Goal: Task Accomplishment & Management: Manage account settings

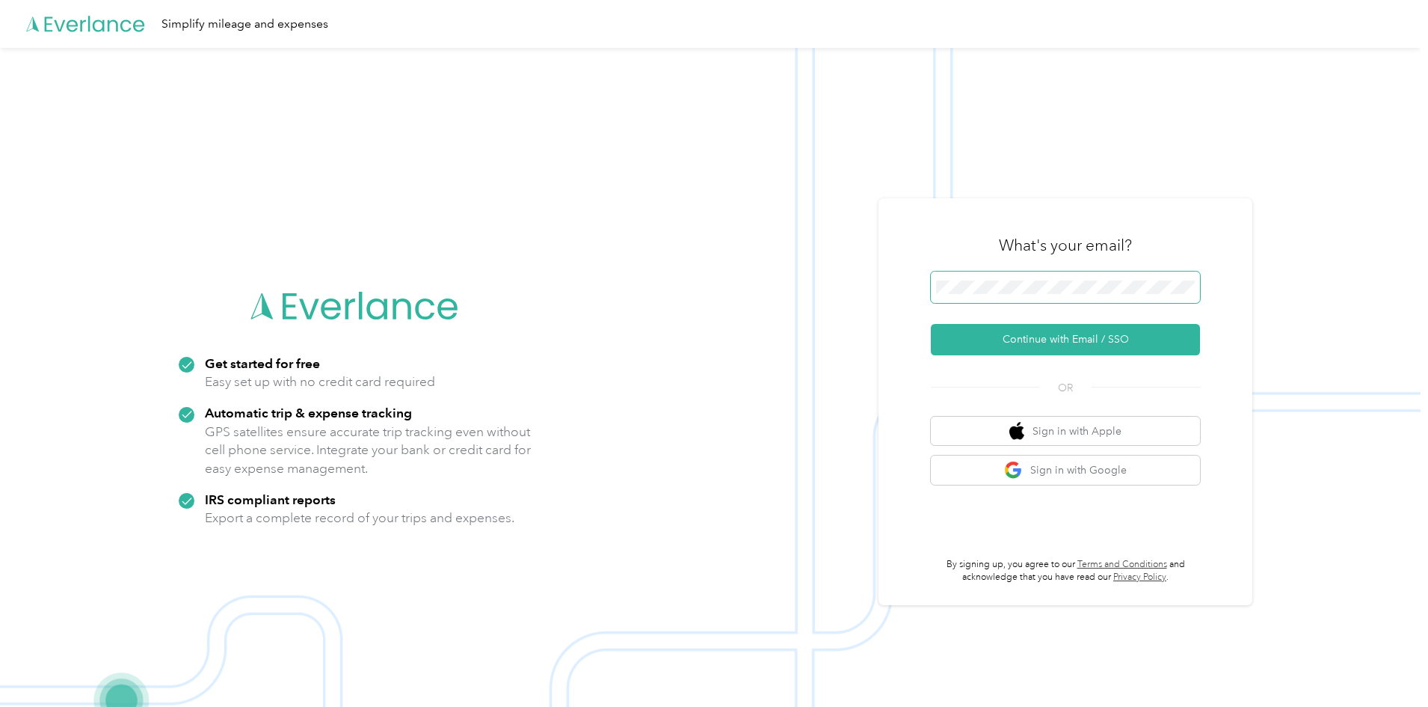
click at [1007, 295] on span at bounding box center [1065, 286] width 269 height 31
click at [1043, 336] on button "Continue with Email / SSO" at bounding box center [1065, 339] width 269 height 31
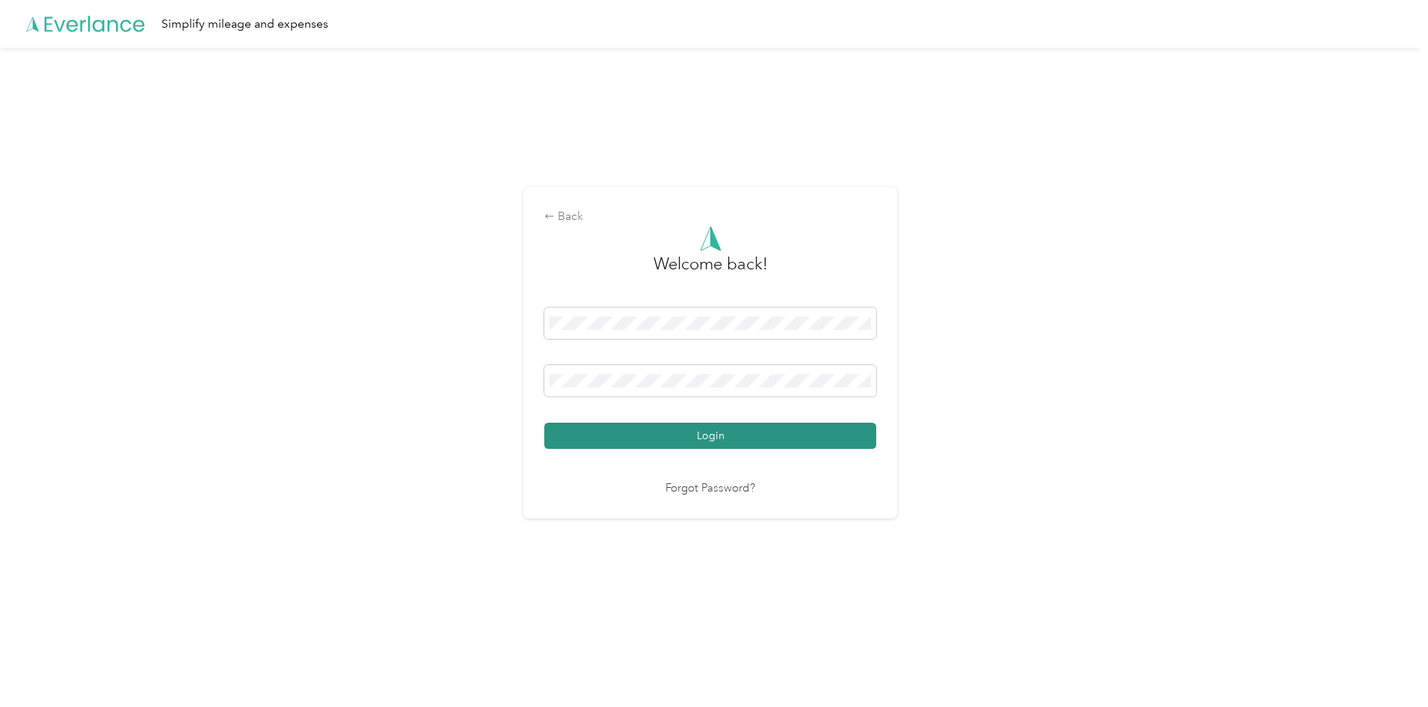
click at [639, 441] on button "Login" at bounding box center [710, 435] width 332 height 26
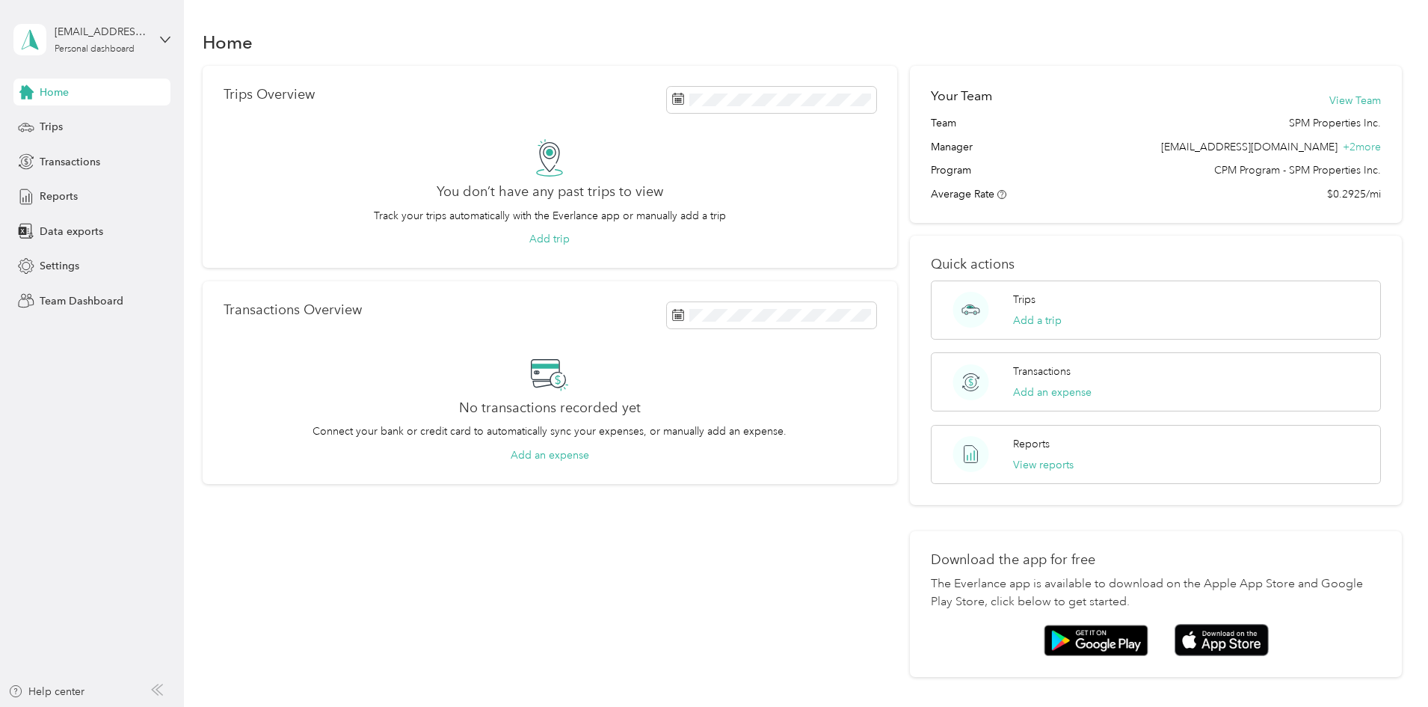
click at [153, 43] on div "[EMAIL_ADDRESS][DOMAIN_NAME] Personal dashboard" at bounding box center [91, 39] width 157 height 52
click at [90, 126] on div "Team dashboard" at bounding box center [67, 123] width 80 height 16
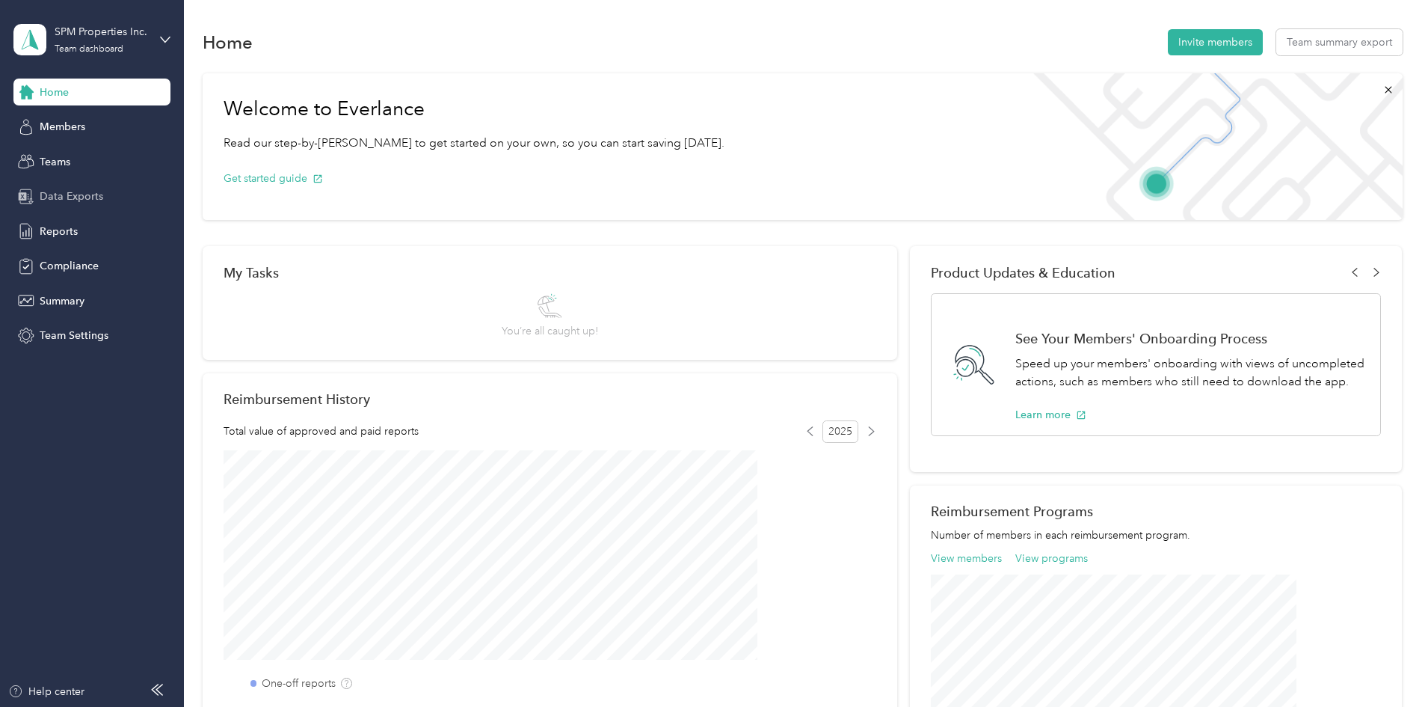
click at [95, 206] on div "Data Exports" at bounding box center [91, 196] width 157 height 27
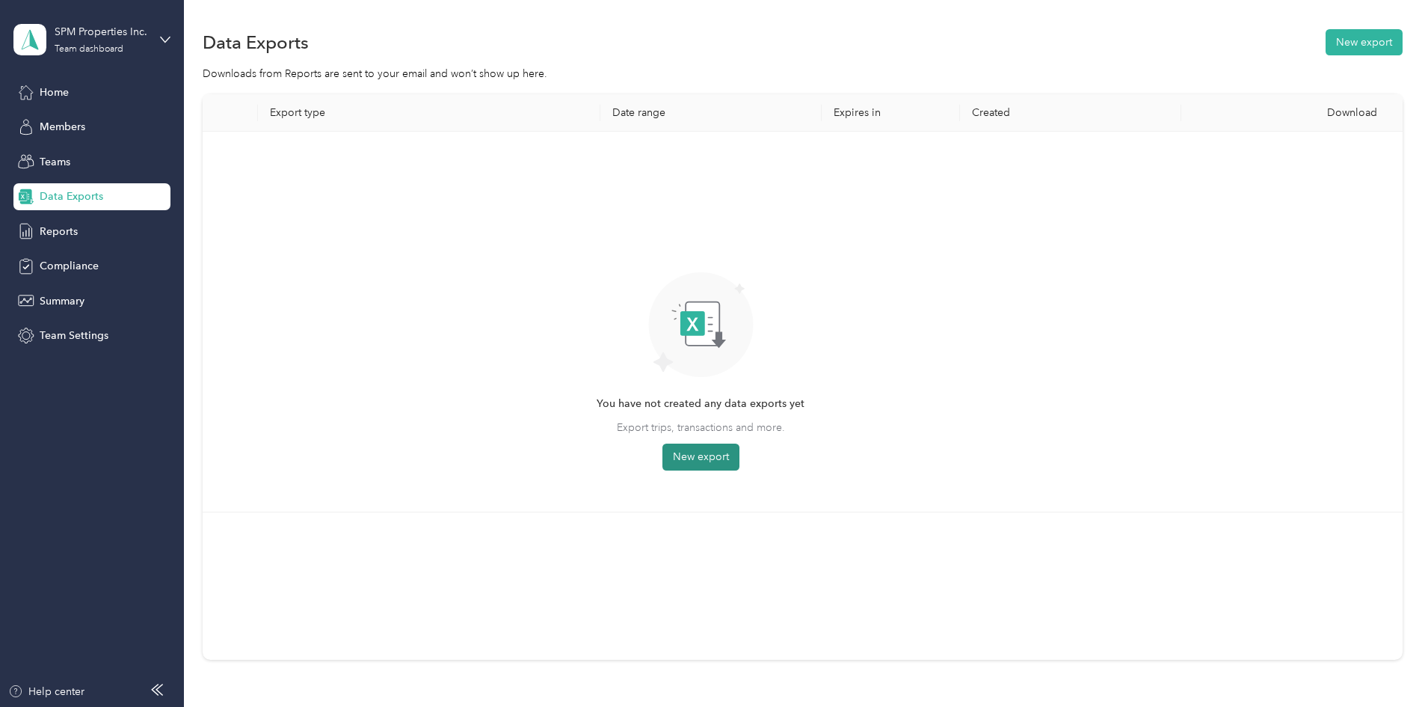
click at [739, 452] on button "New export" at bounding box center [700, 456] width 77 height 27
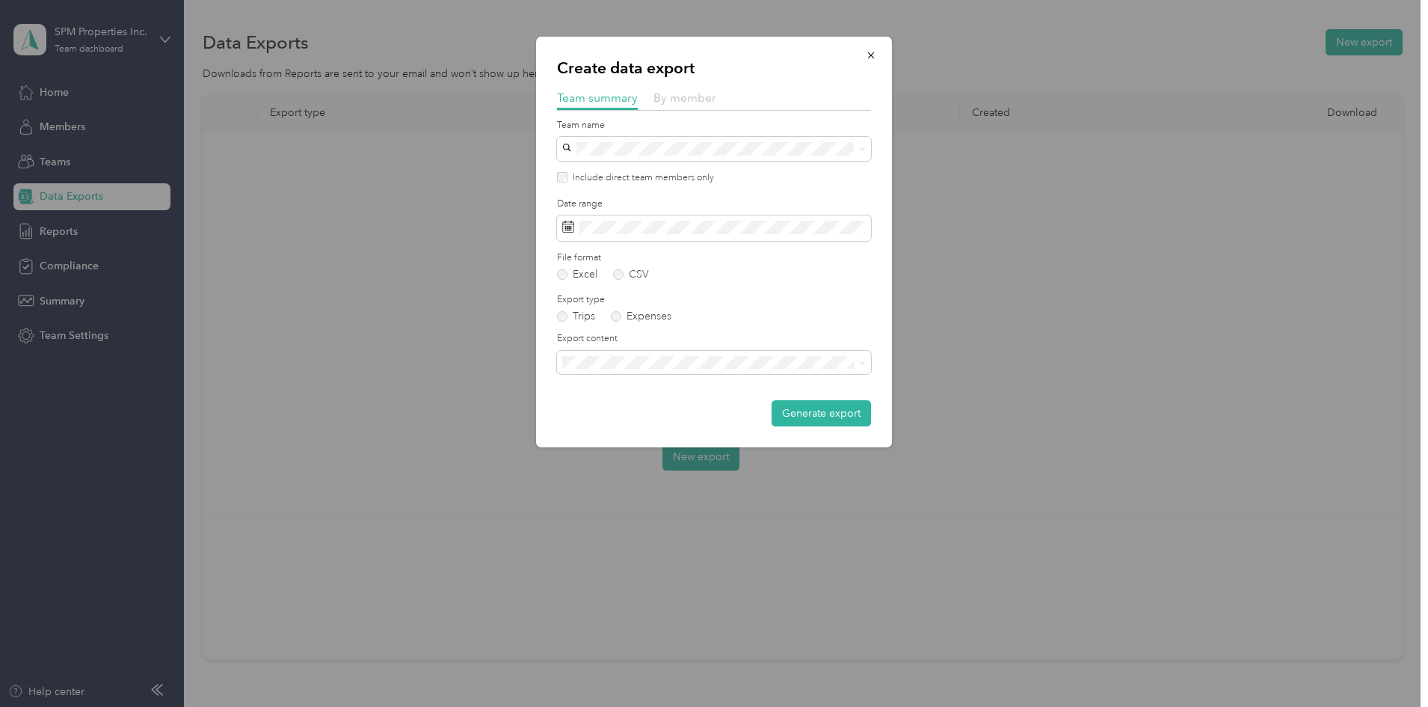
click at [677, 103] on span "By member" at bounding box center [685, 97] width 63 height 14
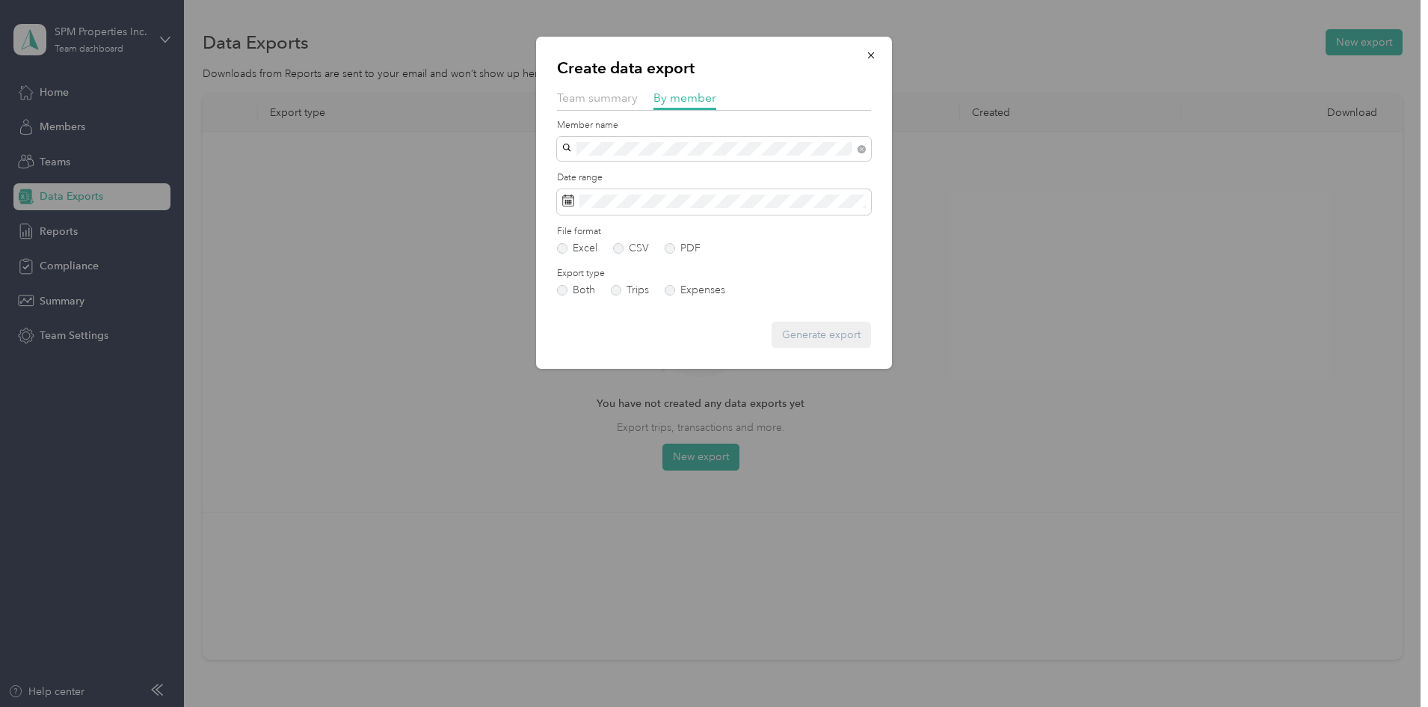
click at [596, 166] on li "[PERSON_NAME]" at bounding box center [714, 175] width 314 height 26
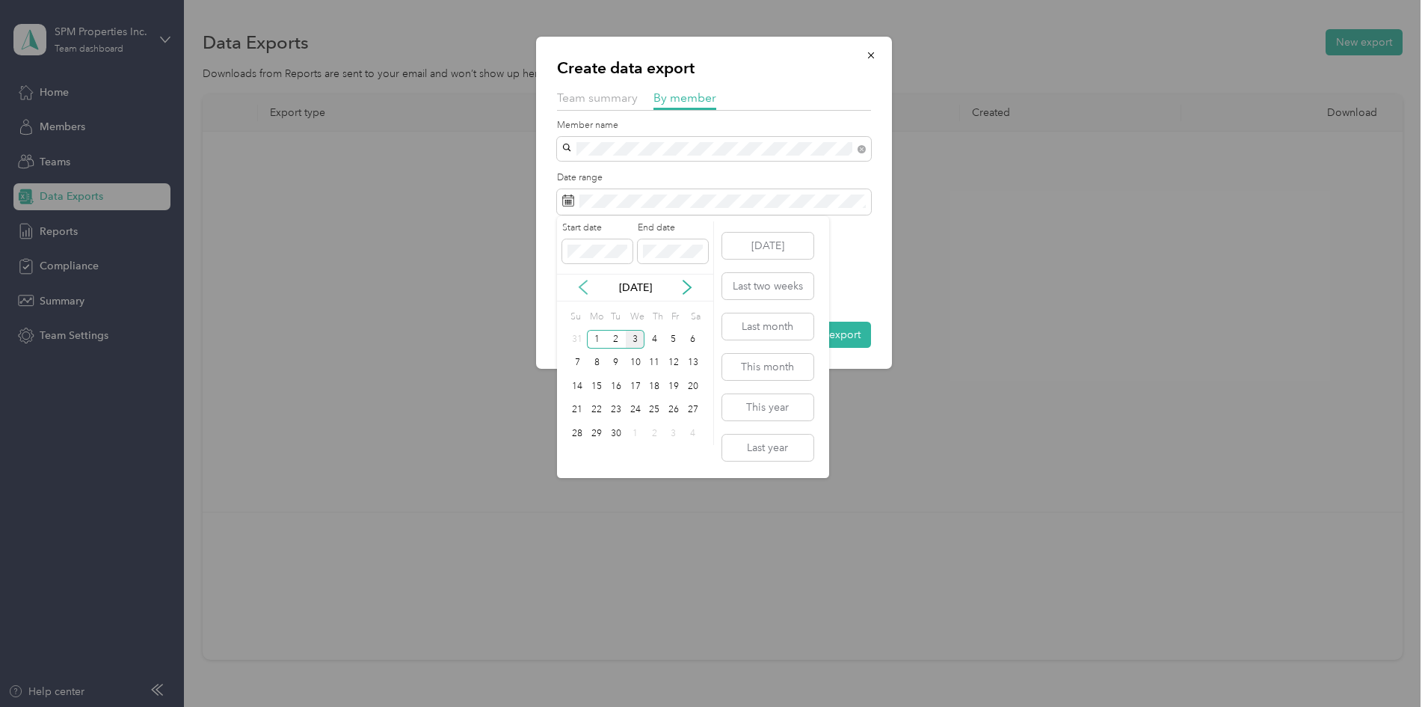
click at [585, 286] on icon at bounding box center [583, 287] width 15 height 15
click at [696, 388] on div "16" at bounding box center [692, 386] width 19 height 19
click at [579, 452] on div "31" at bounding box center [577, 457] width 19 height 19
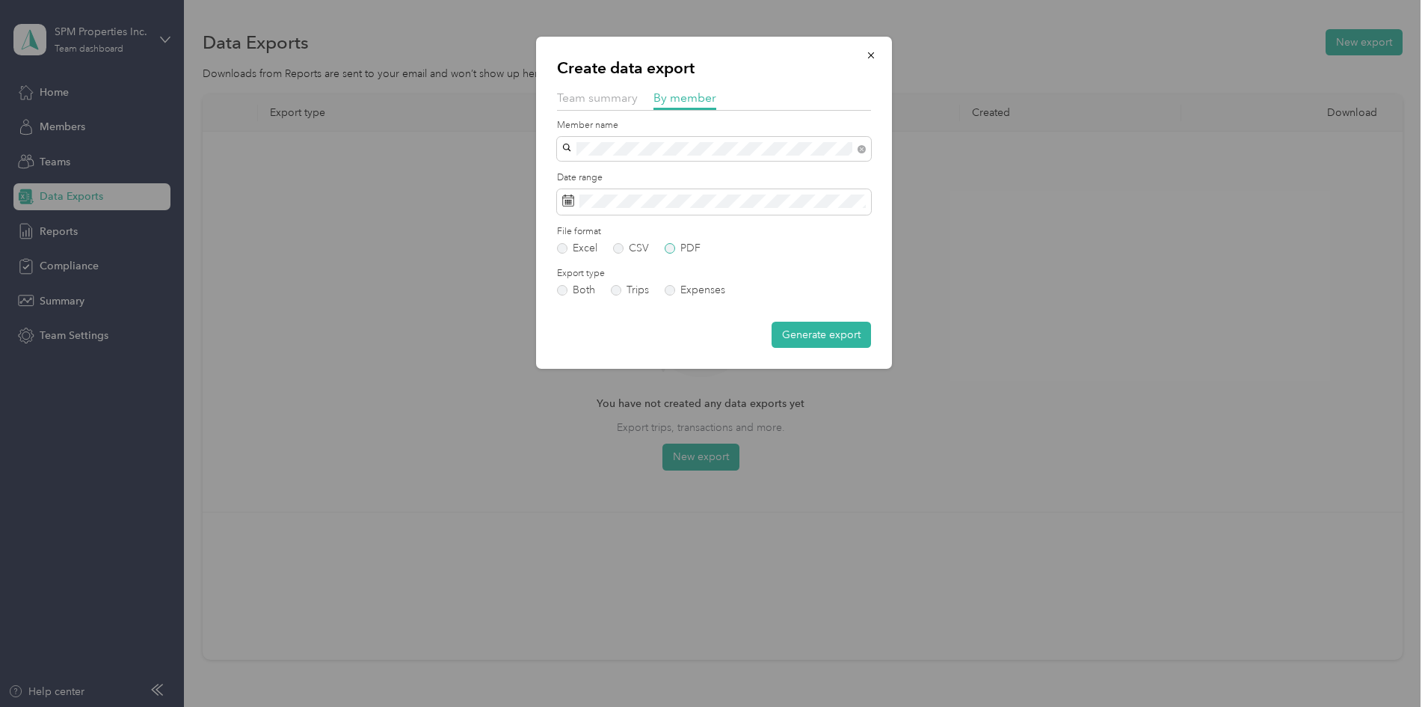
click at [674, 246] on label "PDF" at bounding box center [683, 248] width 36 height 10
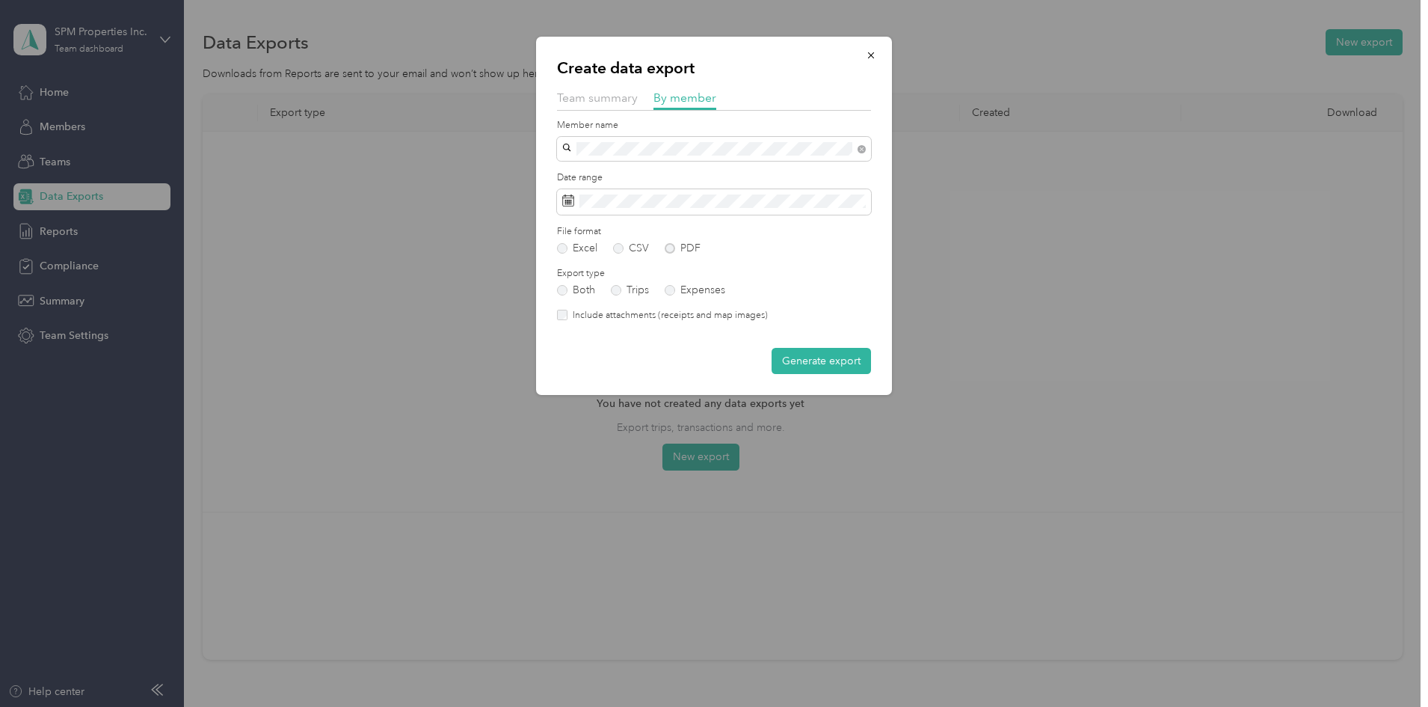
click at [649, 311] on label "Include attachments (receipts and map images)" at bounding box center [668, 315] width 200 height 13
click at [832, 358] on button "Generate export" at bounding box center [821, 361] width 99 height 26
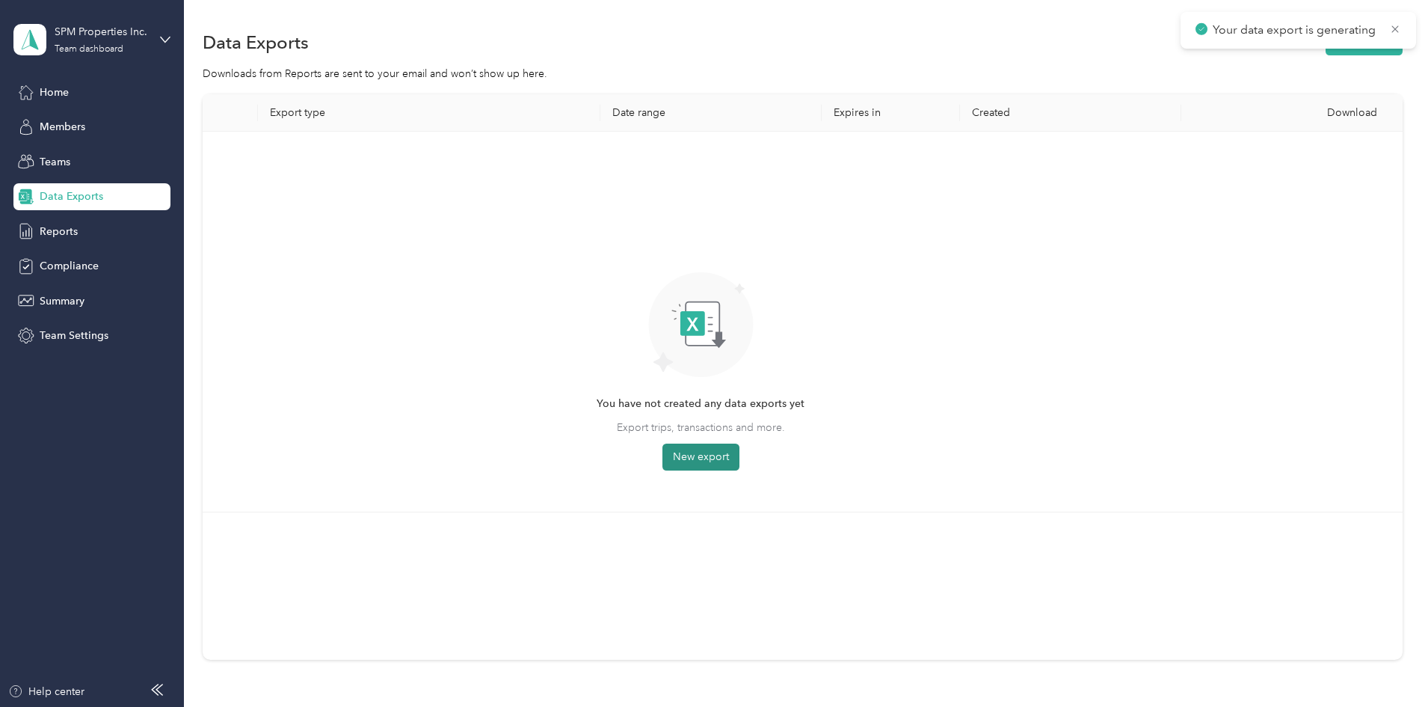
click at [739, 453] on button "New export" at bounding box center [700, 456] width 77 height 27
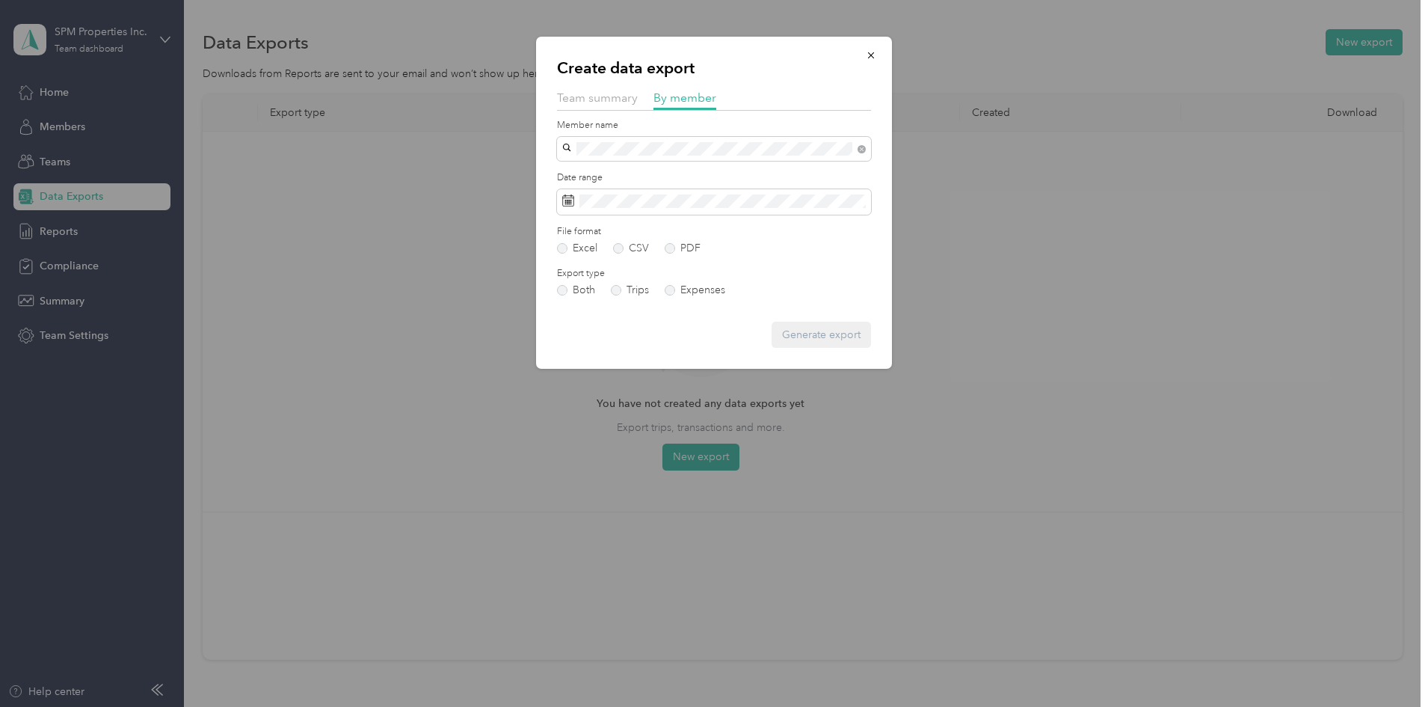
click at [630, 177] on span "[EMAIL_ADDRESS][DOMAIN_NAME]" at bounding box center [656, 175] width 176 height 13
click at [600, 194] on span at bounding box center [714, 201] width 314 height 25
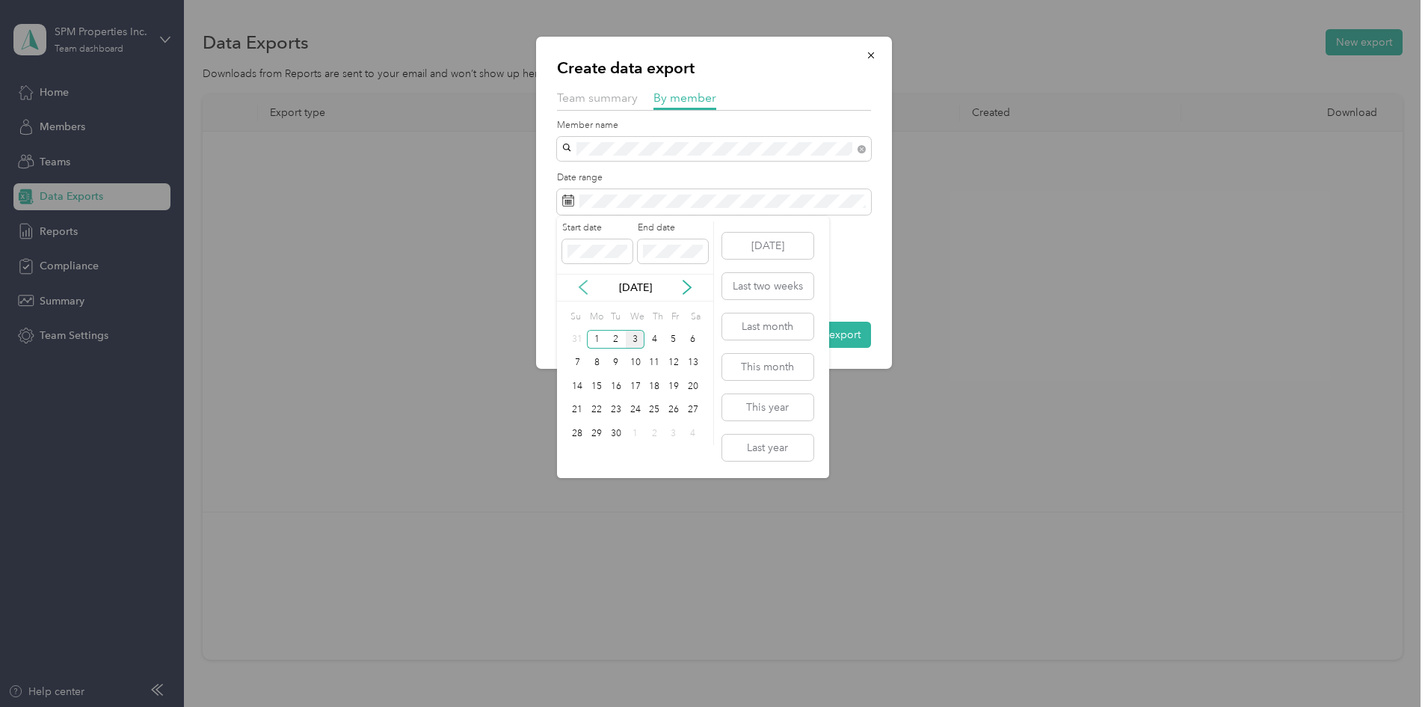
click at [579, 286] on icon at bounding box center [583, 287] width 15 height 15
click at [693, 385] on div "16" at bounding box center [692, 386] width 19 height 19
click at [579, 455] on div "31" at bounding box center [577, 457] width 19 height 19
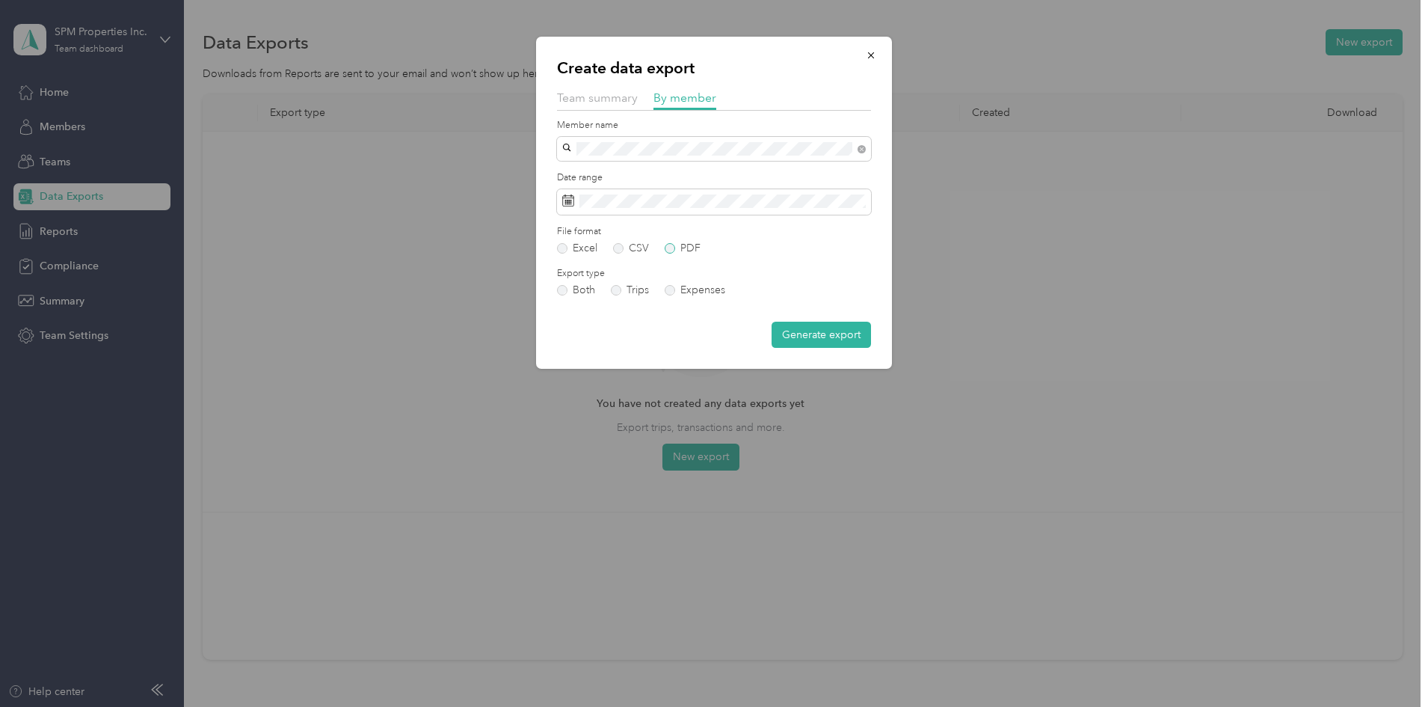
click at [675, 248] on label "PDF" at bounding box center [683, 248] width 36 height 10
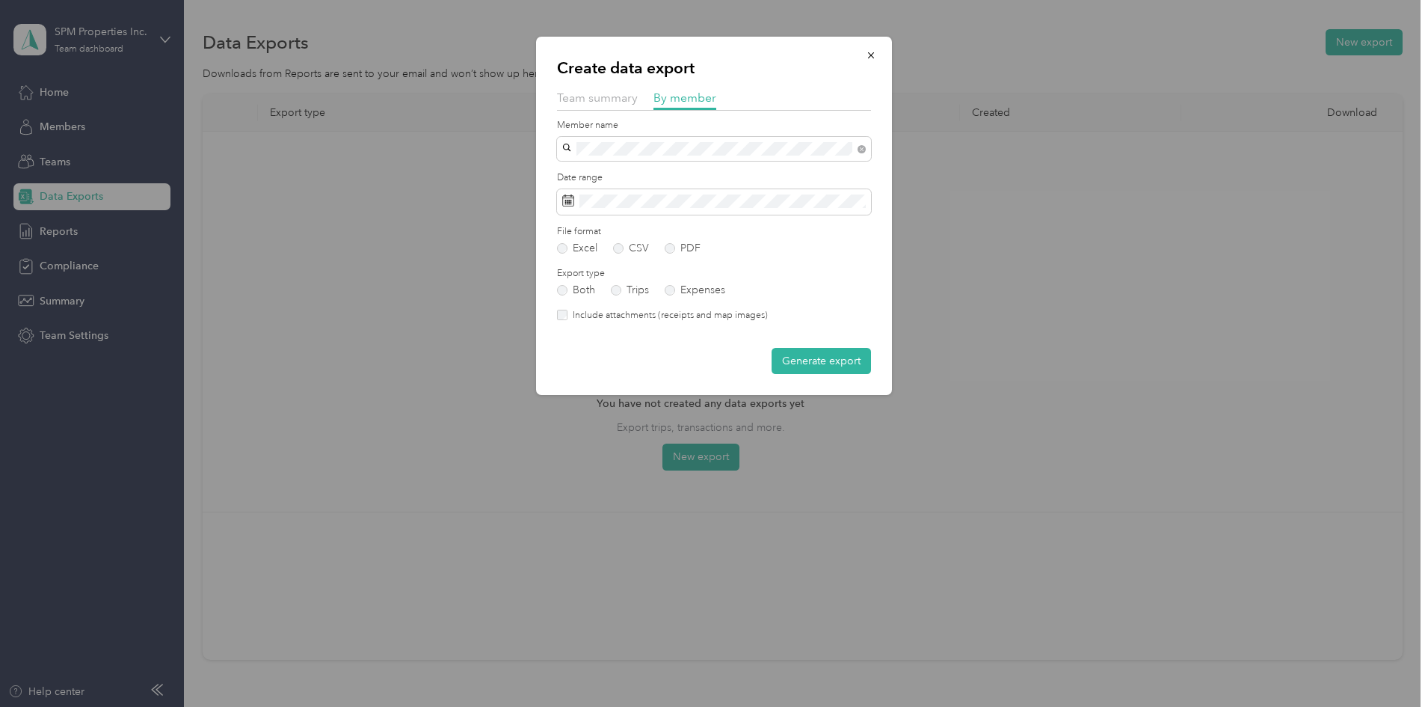
click at [661, 311] on label "Include attachments (receipts and map images)" at bounding box center [668, 315] width 200 height 13
click at [841, 357] on button "Generate export" at bounding box center [821, 361] width 99 height 26
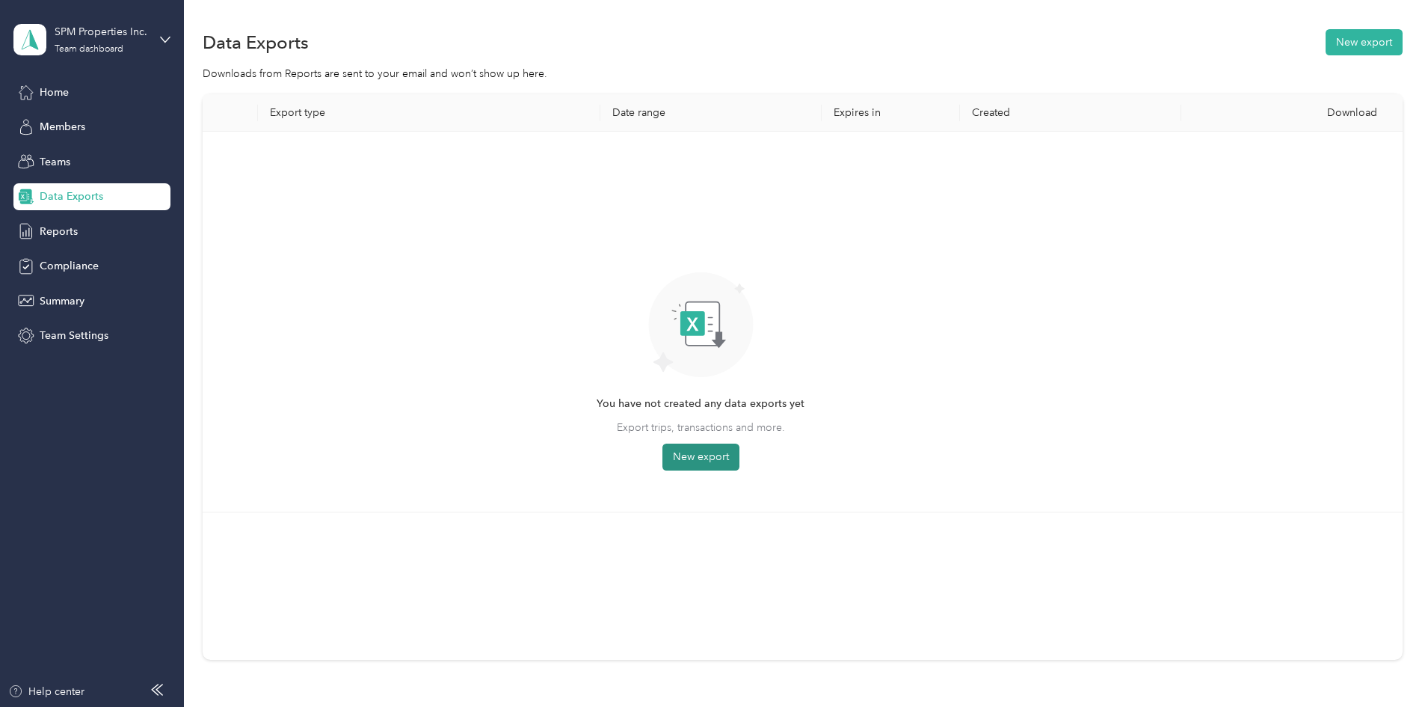
click at [739, 455] on button "New export" at bounding box center [700, 456] width 77 height 27
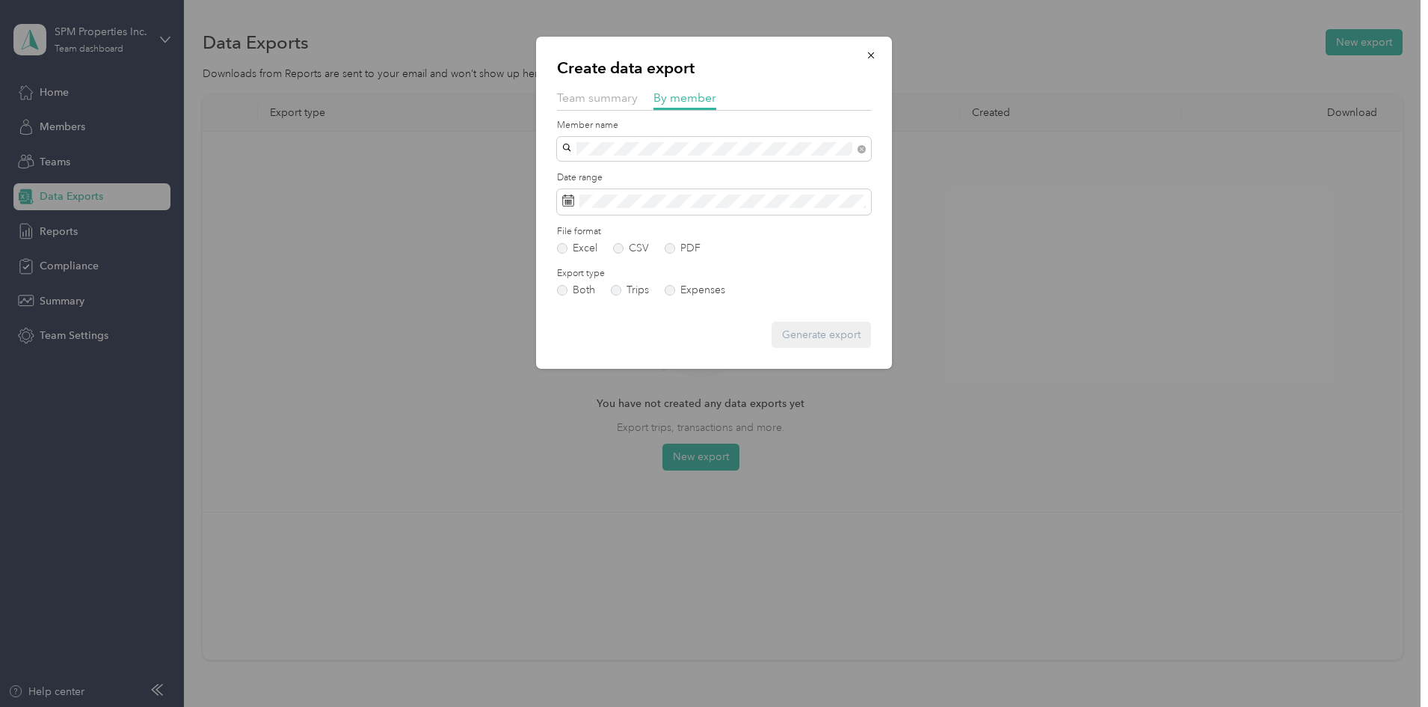
click at [627, 175] on span "[PERSON_NAME]" at bounding box center [609, 175] width 83 height 13
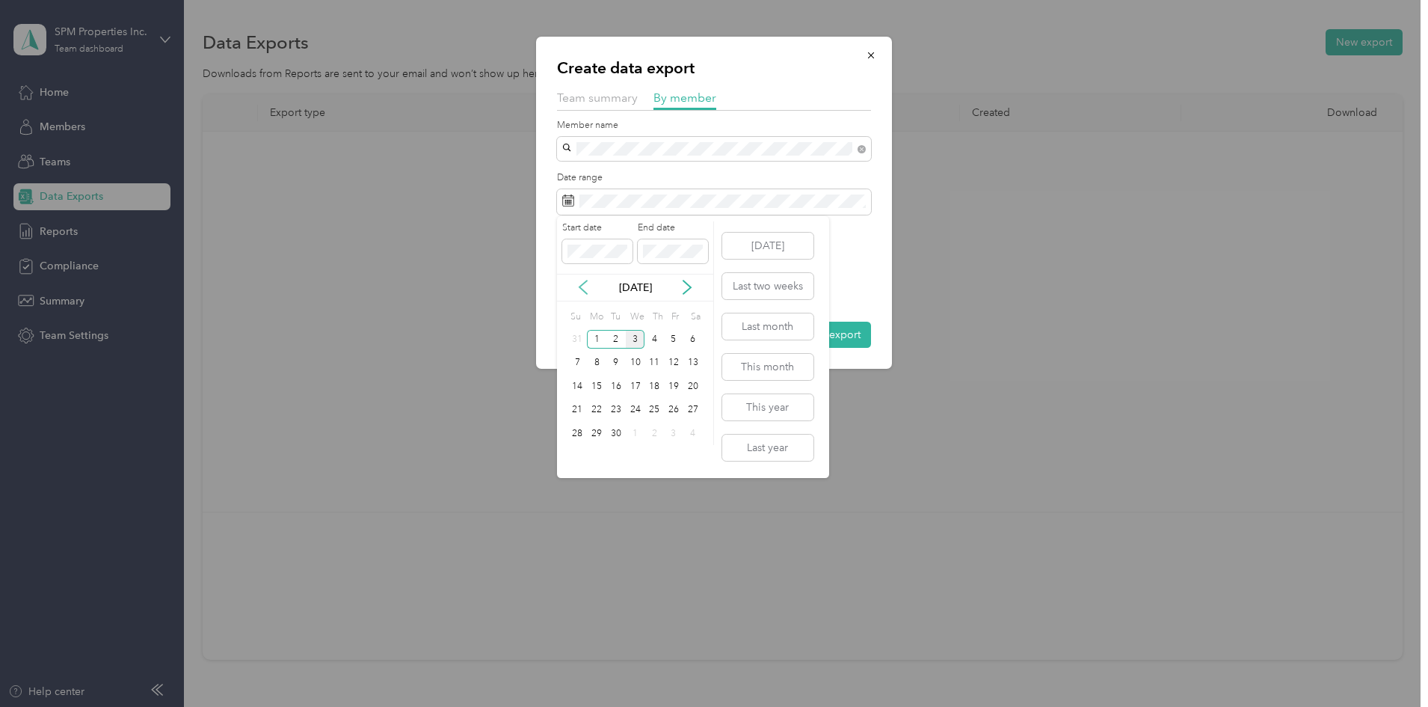
click at [585, 286] on icon at bounding box center [583, 287] width 15 height 15
click at [689, 386] on div "16" at bounding box center [692, 386] width 19 height 19
click at [575, 458] on div "31" at bounding box center [577, 457] width 19 height 19
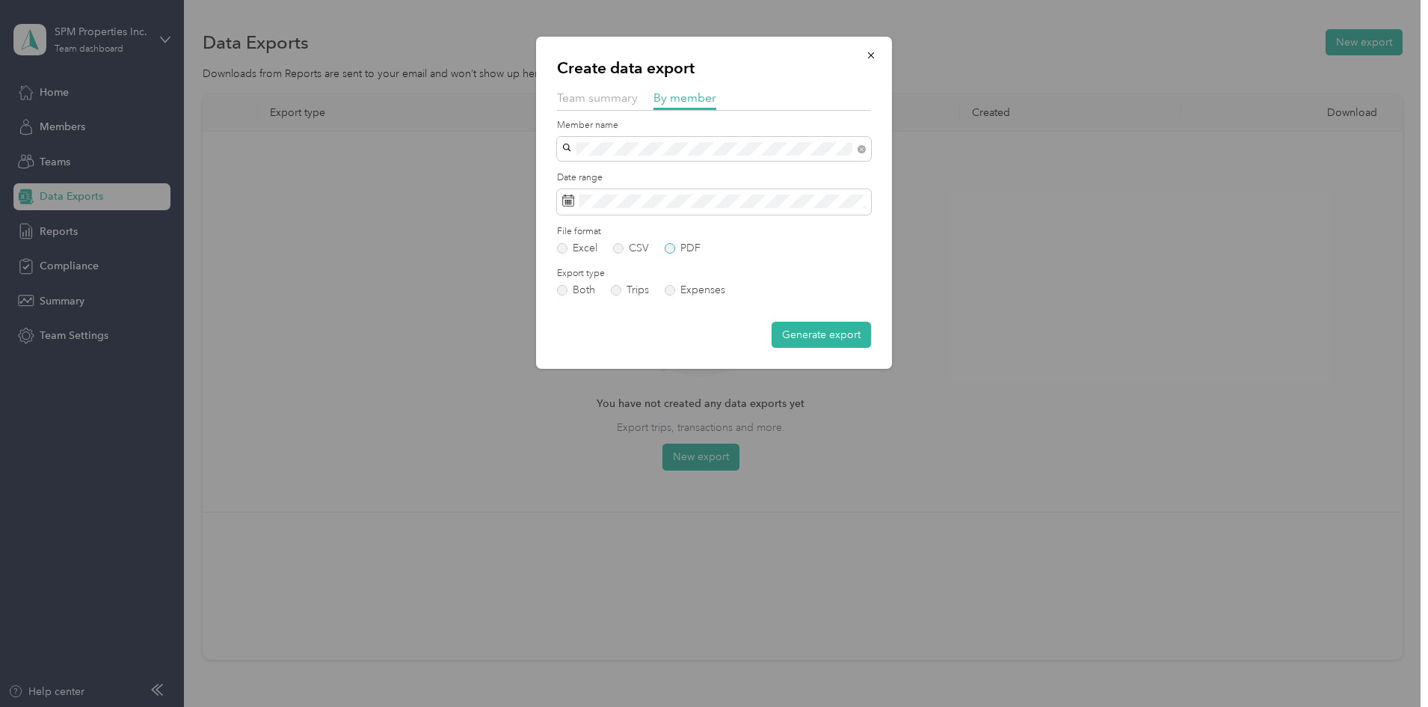
click at [671, 251] on label "PDF" at bounding box center [683, 248] width 36 height 10
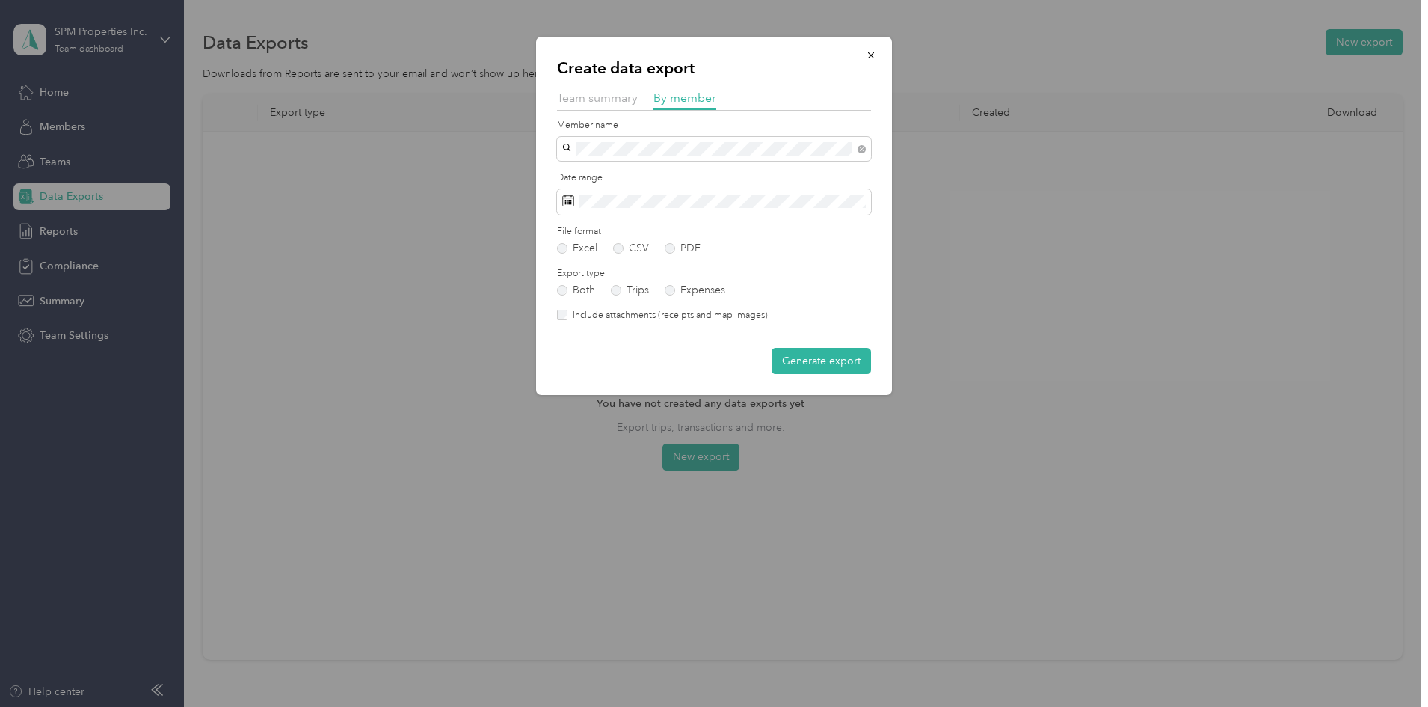
click at [642, 307] on form "Member name Date range File format Excel CSV PDF Export type Both Trips Expense…" at bounding box center [714, 247] width 314 height 256
click at [588, 316] on label "Include attachments (receipts and map images)" at bounding box center [668, 315] width 200 height 13
click at [855, 367] on button "Generate export" at bounding box center [821, 361] width 99 height 26
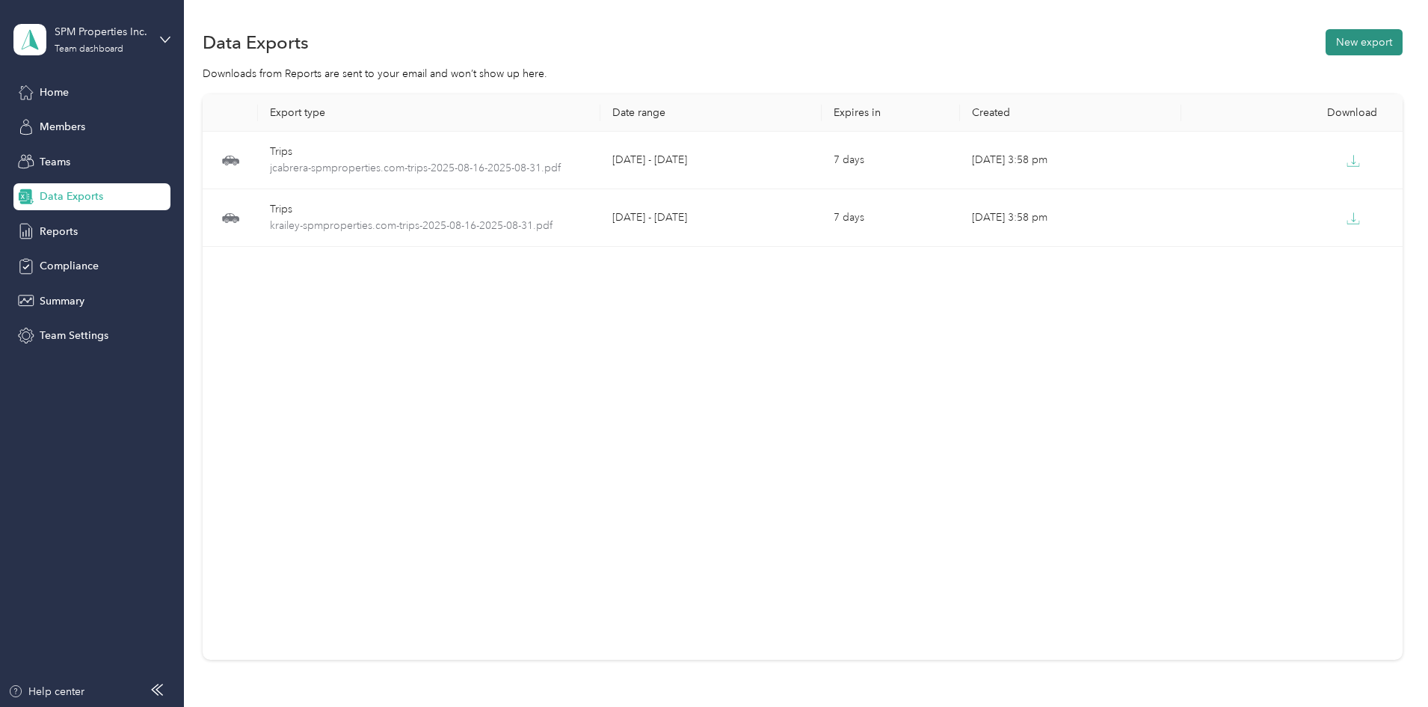
click at [1326, 44] on button "New export" at bounding box center [1364, 42] width 77 height 26
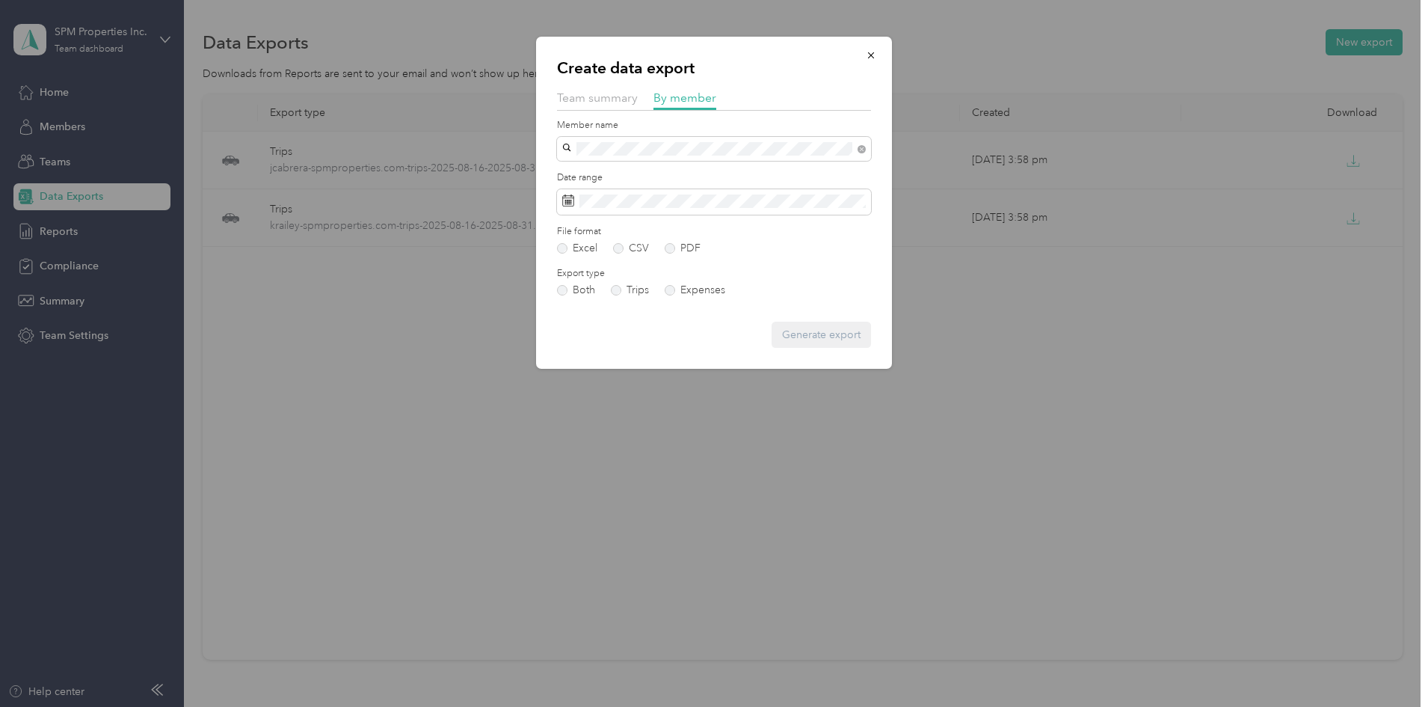
click at [586, 177] on span "[PERSON_NAME]" at bounding box center [609, 175] width 83 height 13
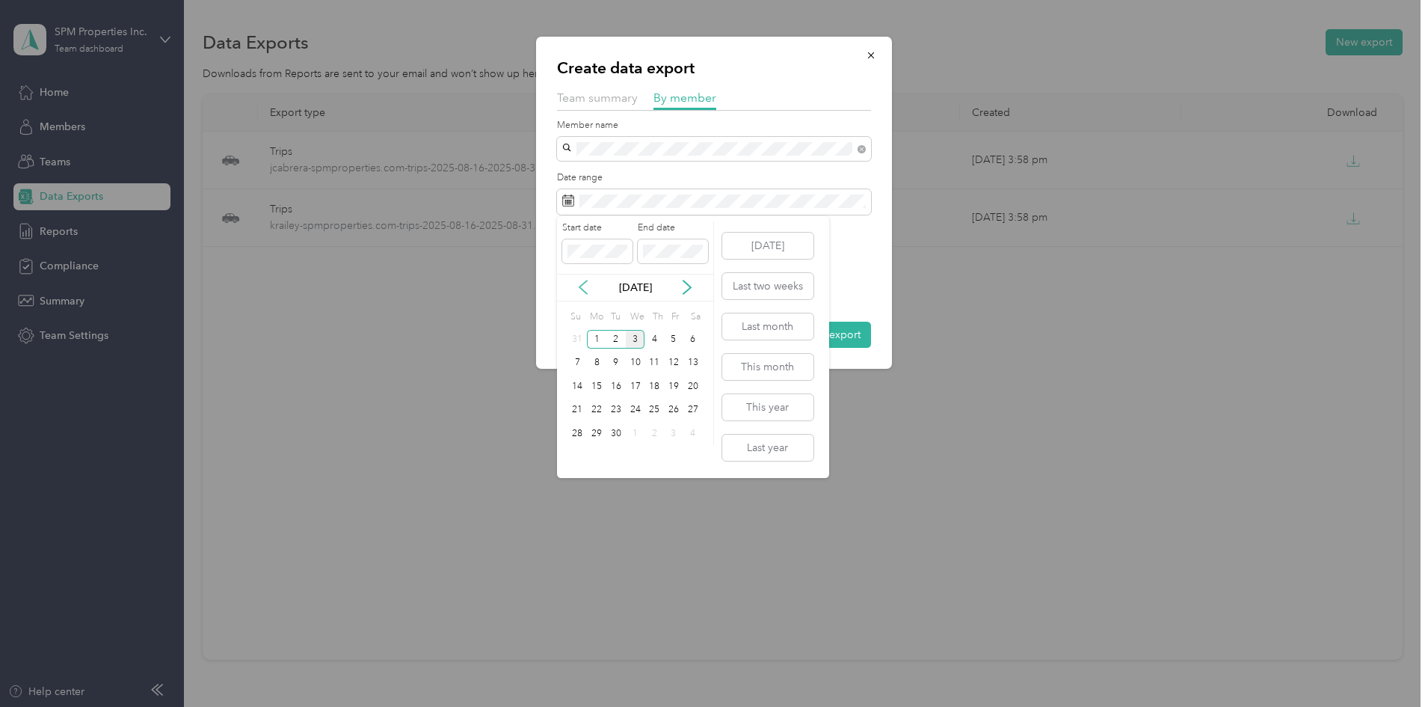
click at [581, 280] on icon at bounding box center [583, 287] width 15 height 15
click at [691, 387] on div "16" at bounding box center [692, 386] width 19 height 19
click at [581, 455] on div "31" at bounding box center [577, 457] width 19 height 19
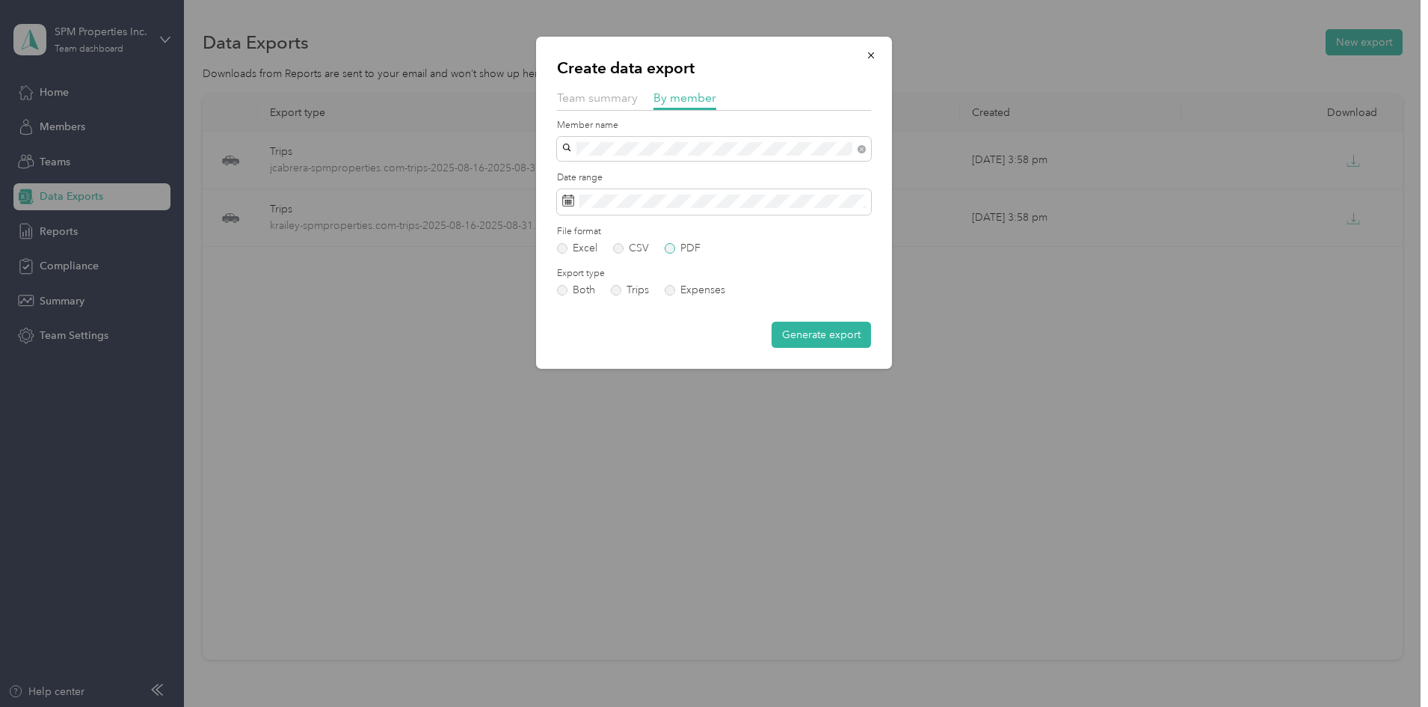
click at [668, 245] on label "PDF" at bounding box center [683, 248] width 36 height 10
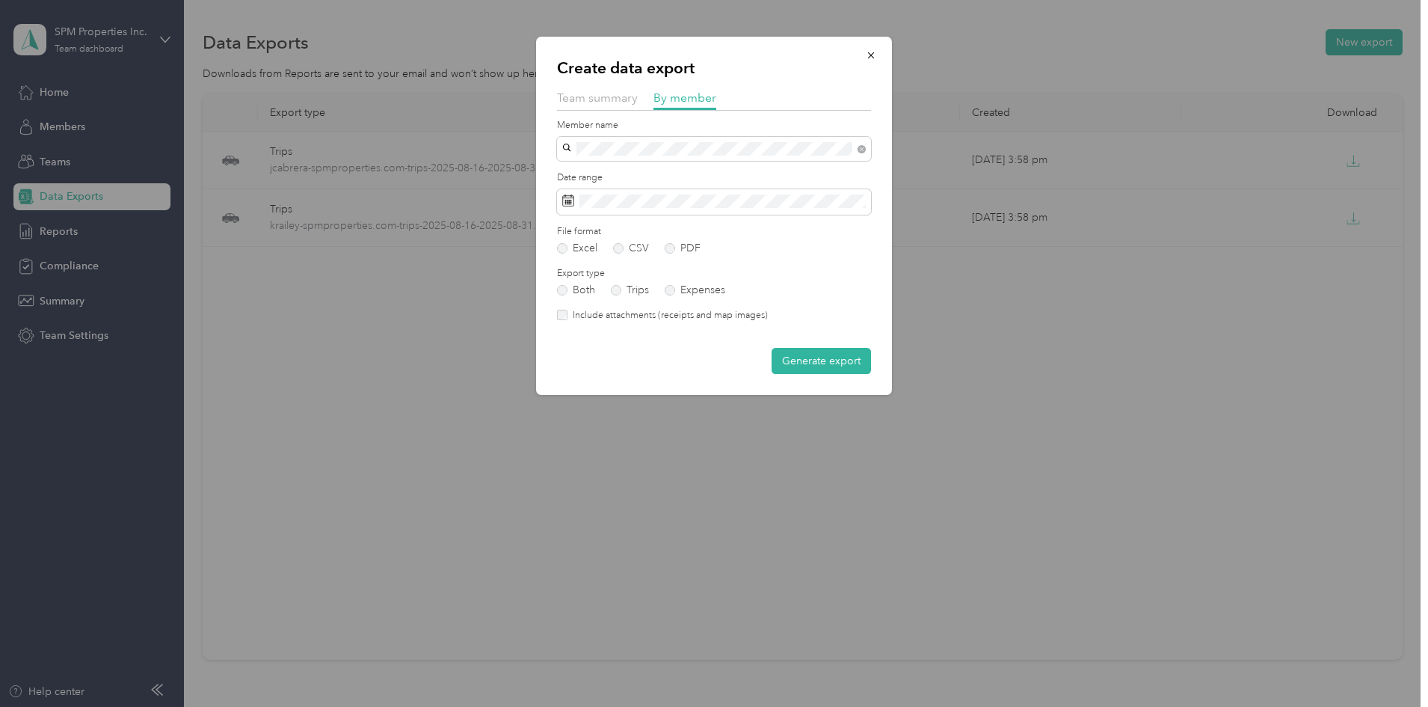
click at [635, 313] on label "Include attachments (receipts and map images)" at bounding box center [668, 315] width 200 height 13
click at [838, 358] on button "Generate export" at bounding box center [821, 361] width 99 height 26
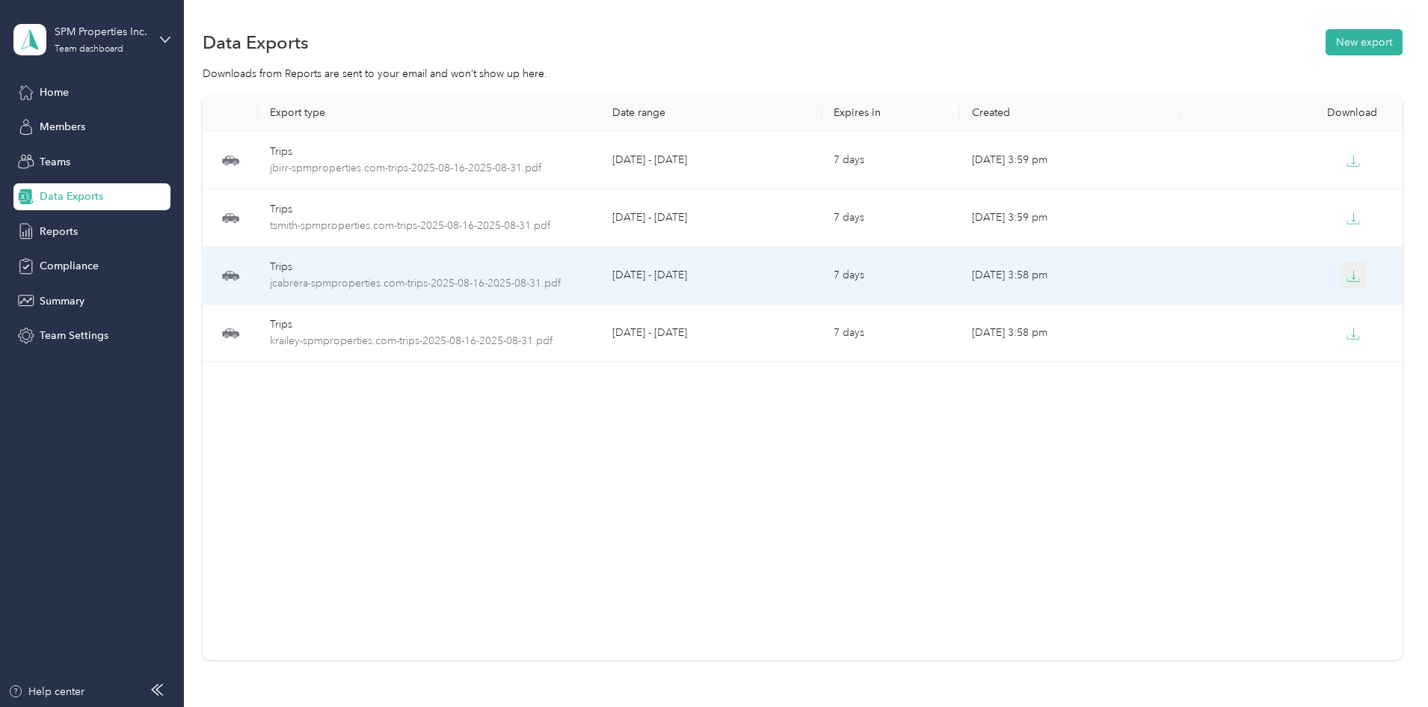
click at [1347, 276] on icon "button" at bounding box center [1353, 275] width 13 height 13
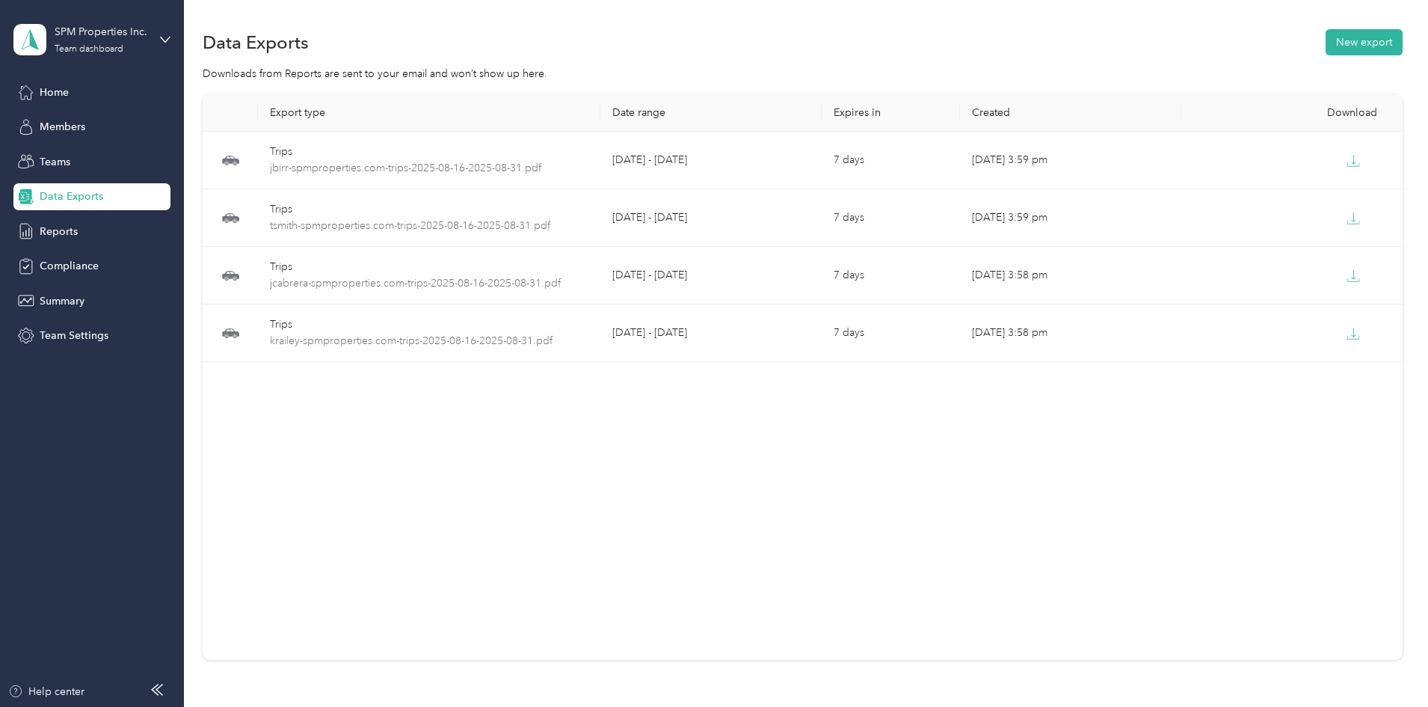
click at [929, 667] on div "Export type Date range Expires in Created Download Trips jbirr-spmproperties.co…" at bounding box center [803, 403] width 1200 height 618
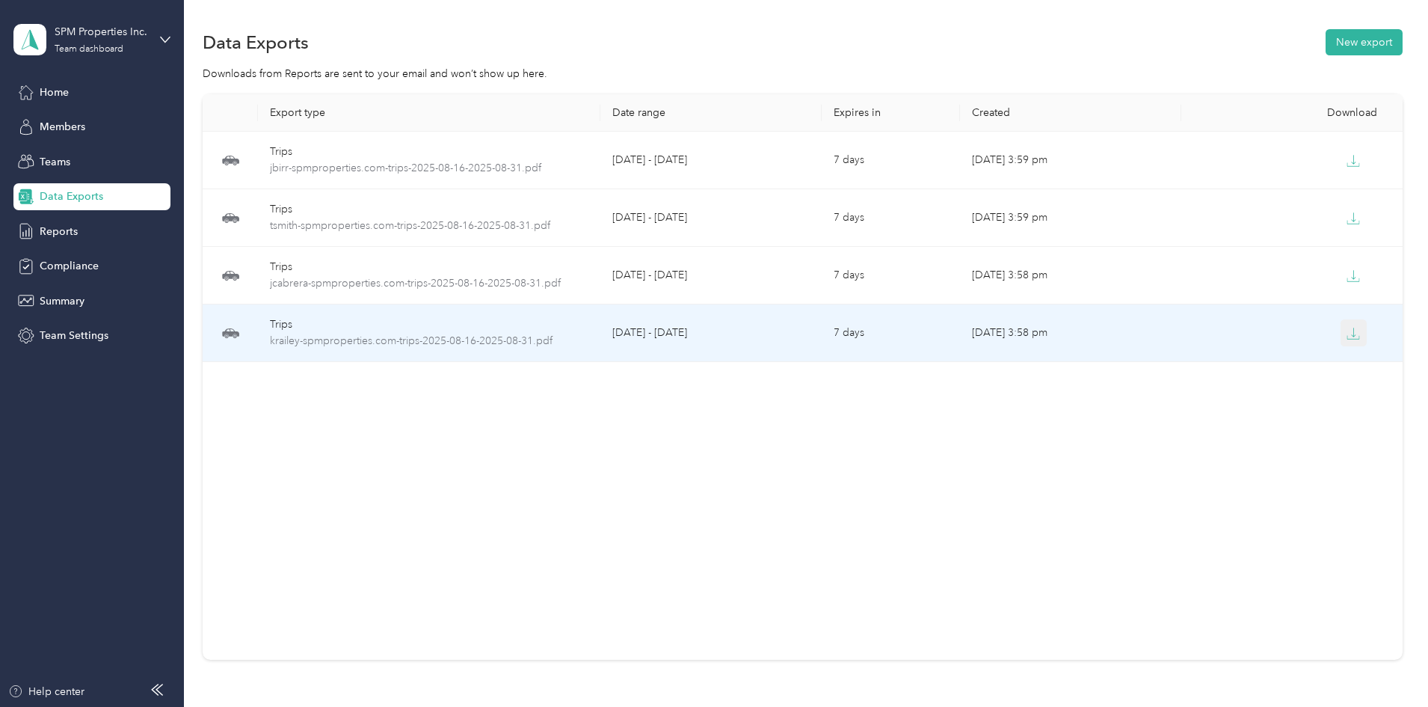
click at [1347, 334] on icon "button" at bounding box center [1353, 333] width 13 height 13
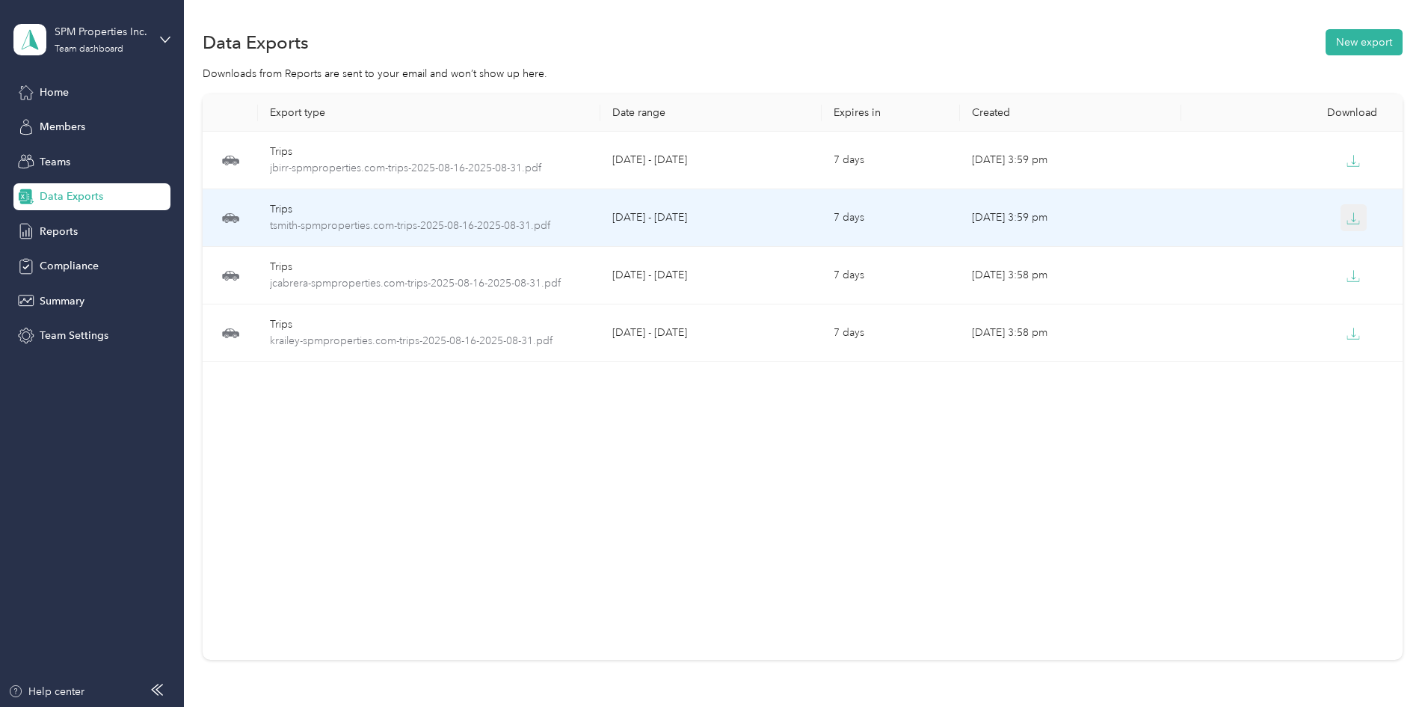
click at [1347, 221] on icon "button" at bounding box center [1353, 222] width 12 height 3
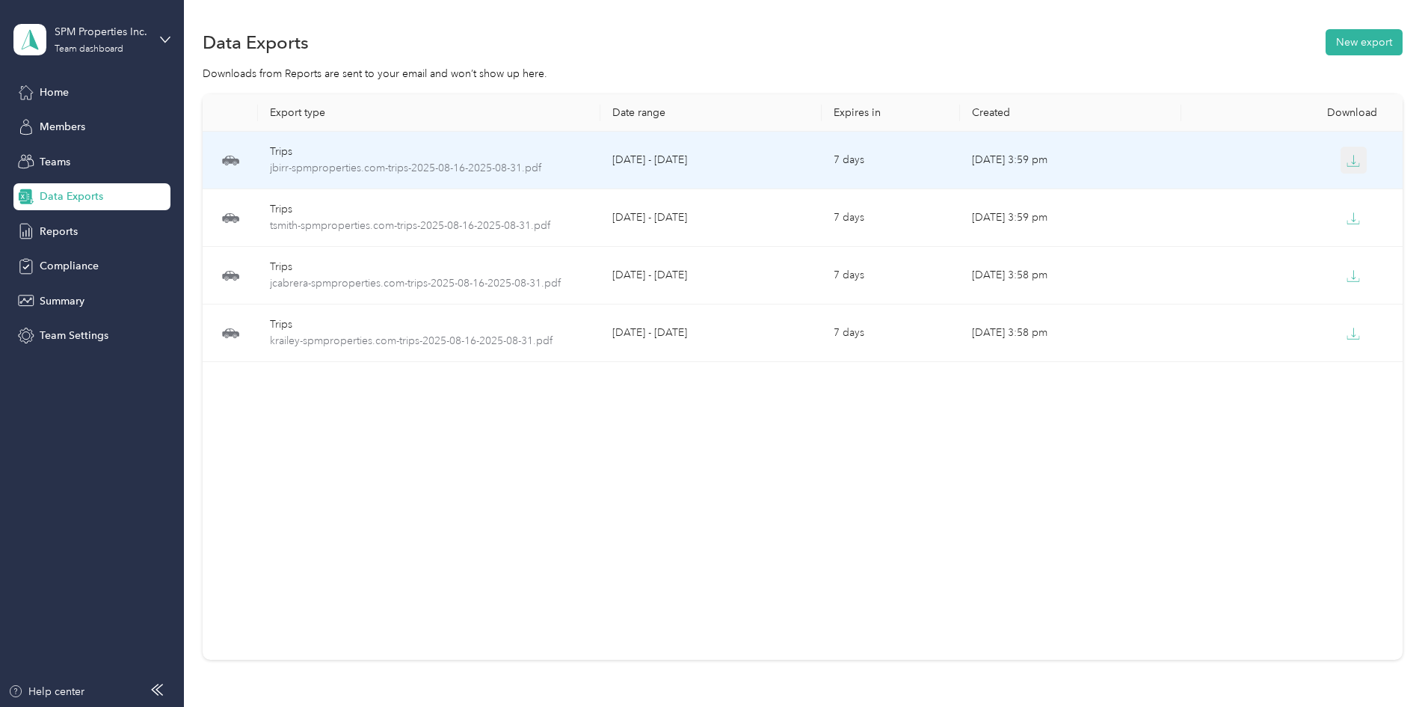
click at [1341, 156] on button "button" at bounding box center [1354, 160] width 27 height 27
